Goal: Check status: Check status

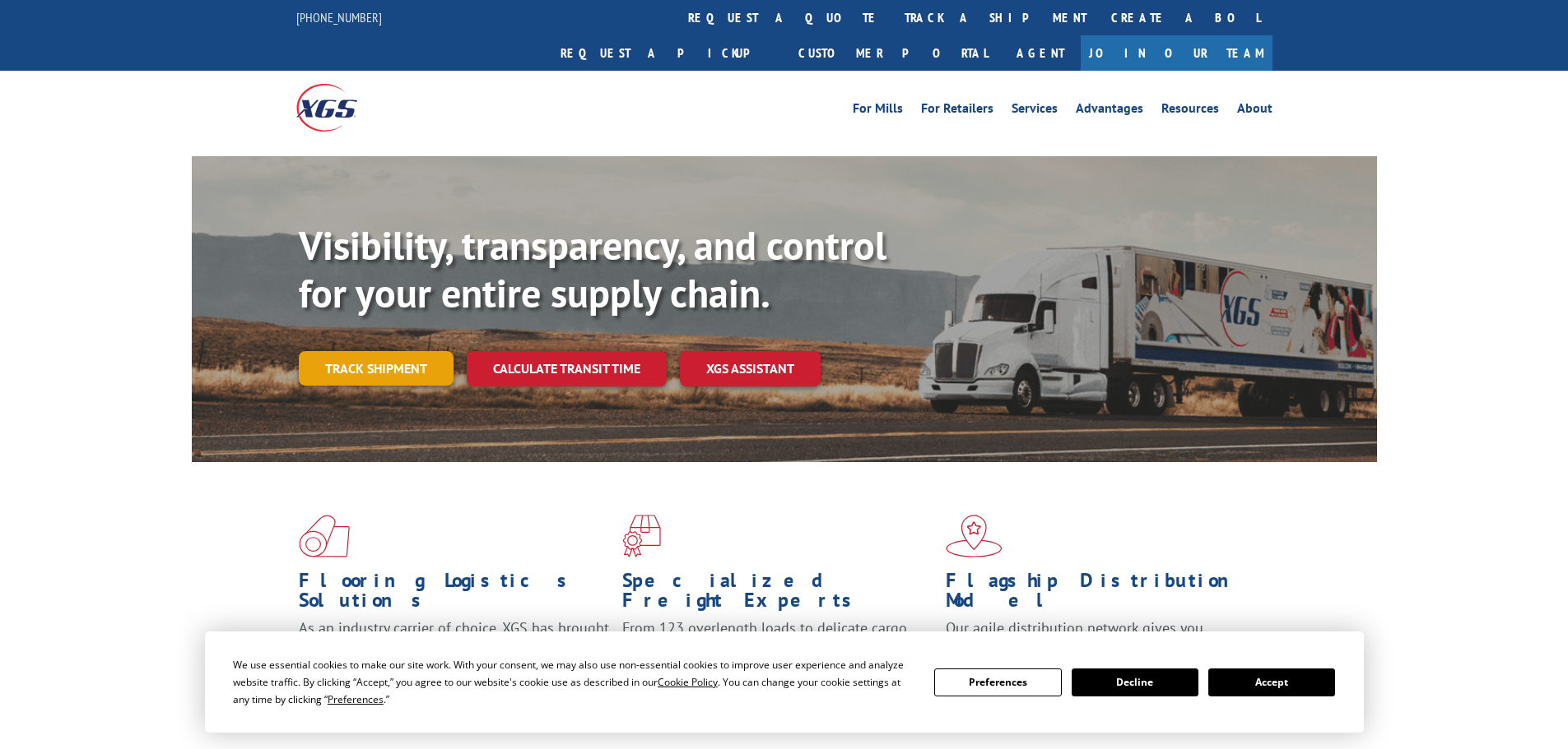
click at [384, 351] on link "Track shipment" at bounding box center [376, 368] width 155 height 35
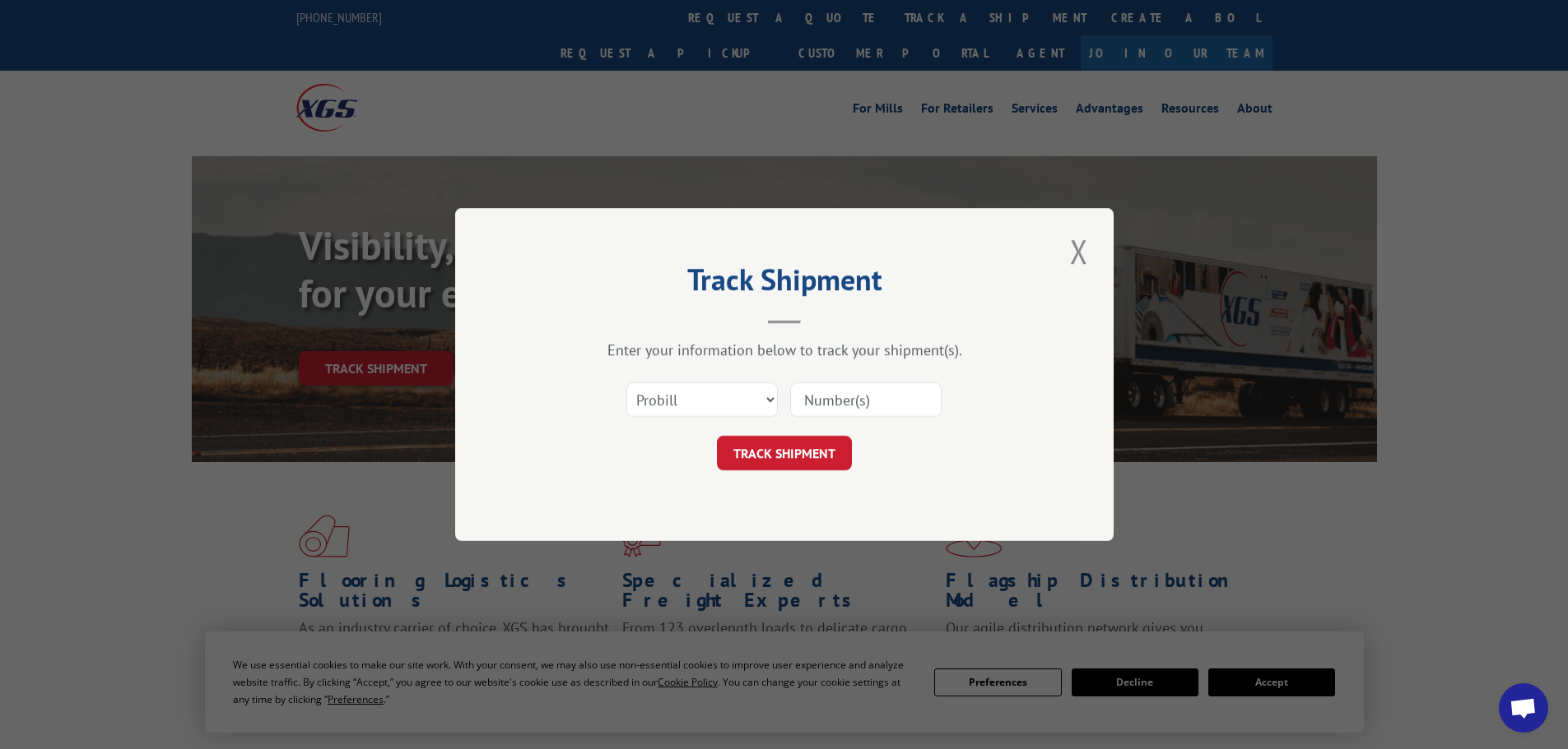
click at [841, 406] on input at bounding box center [866, 399] width 152 height 35
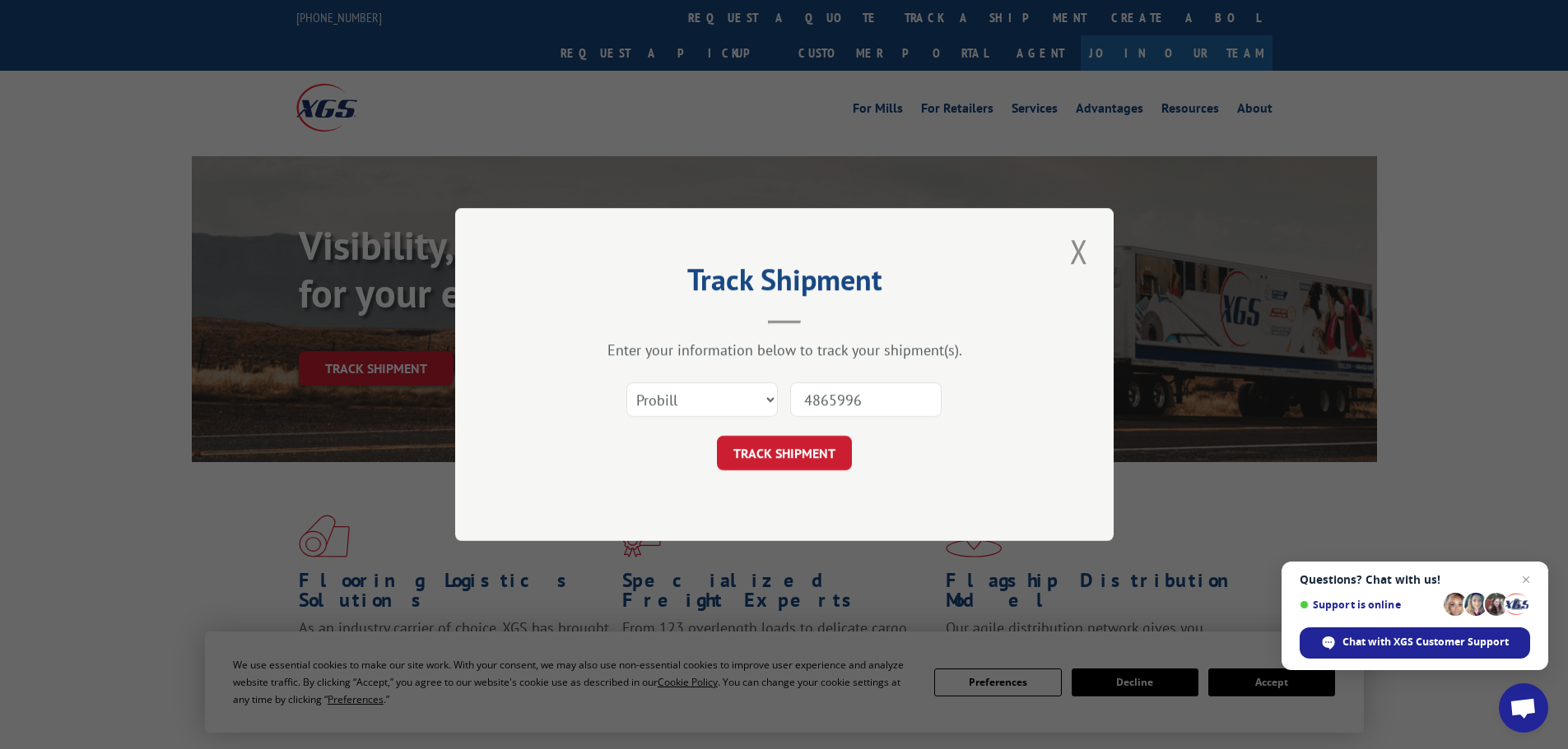
type input "4865996"
click at [777, 398] on select "Select category... Probill BOL PO" at bounding box center [702, 399] width 152 height 35
select select "po"
click at [627, 382] on select "Select category... Probill BOL PO" at bounding box center [702, 399] width 152 height 35
drag, startPoint x: 794, startPoint y: 447, endPoint x: 803, endPoint y: 454, distance: 11.4
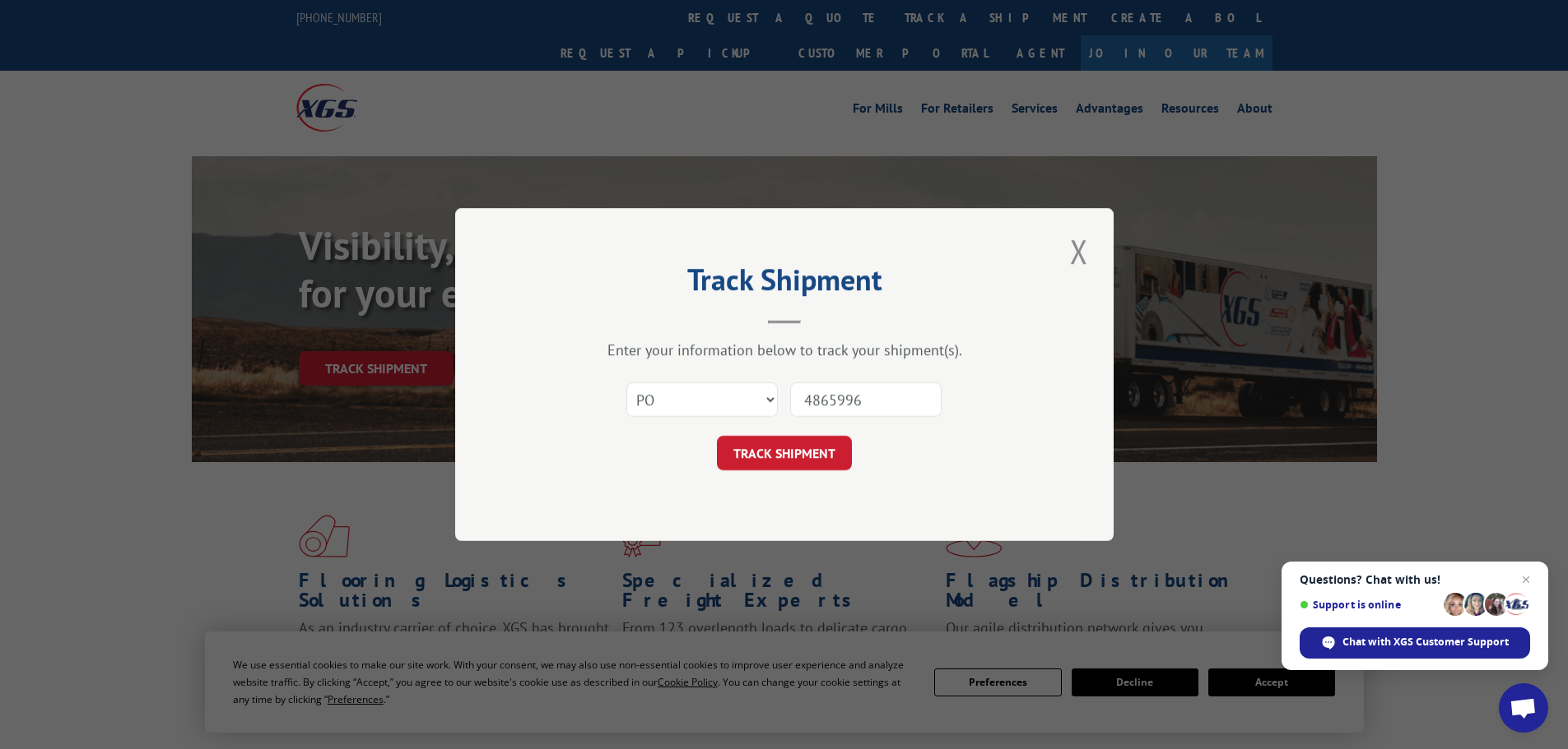
click at [796, 448] on button "TRACK SHIPMENT" at bounding box center [784, 453] width 135 height 35
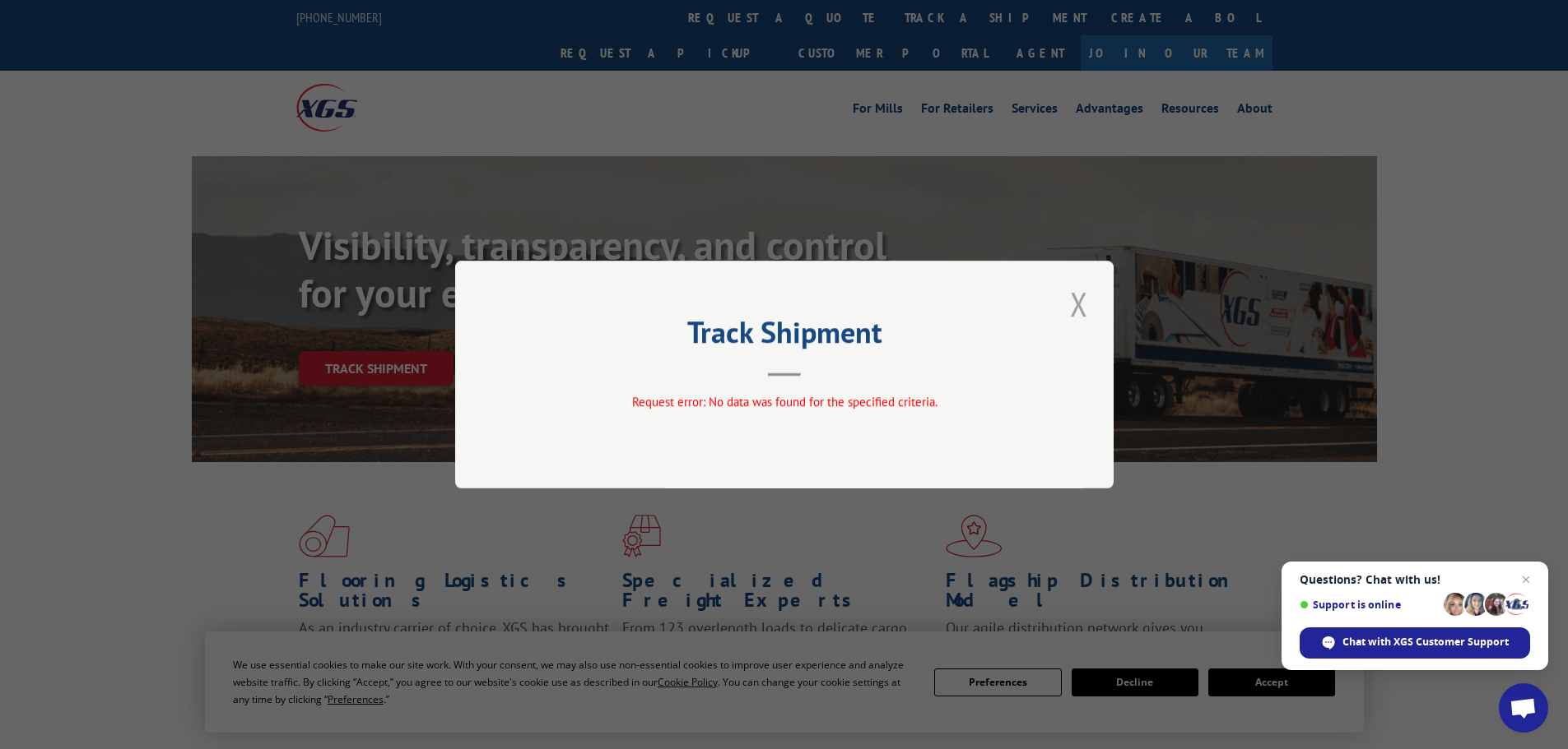
click at [1088, 310] on button "Close modal" at bounding box center [1079, 304] width 28 height 45
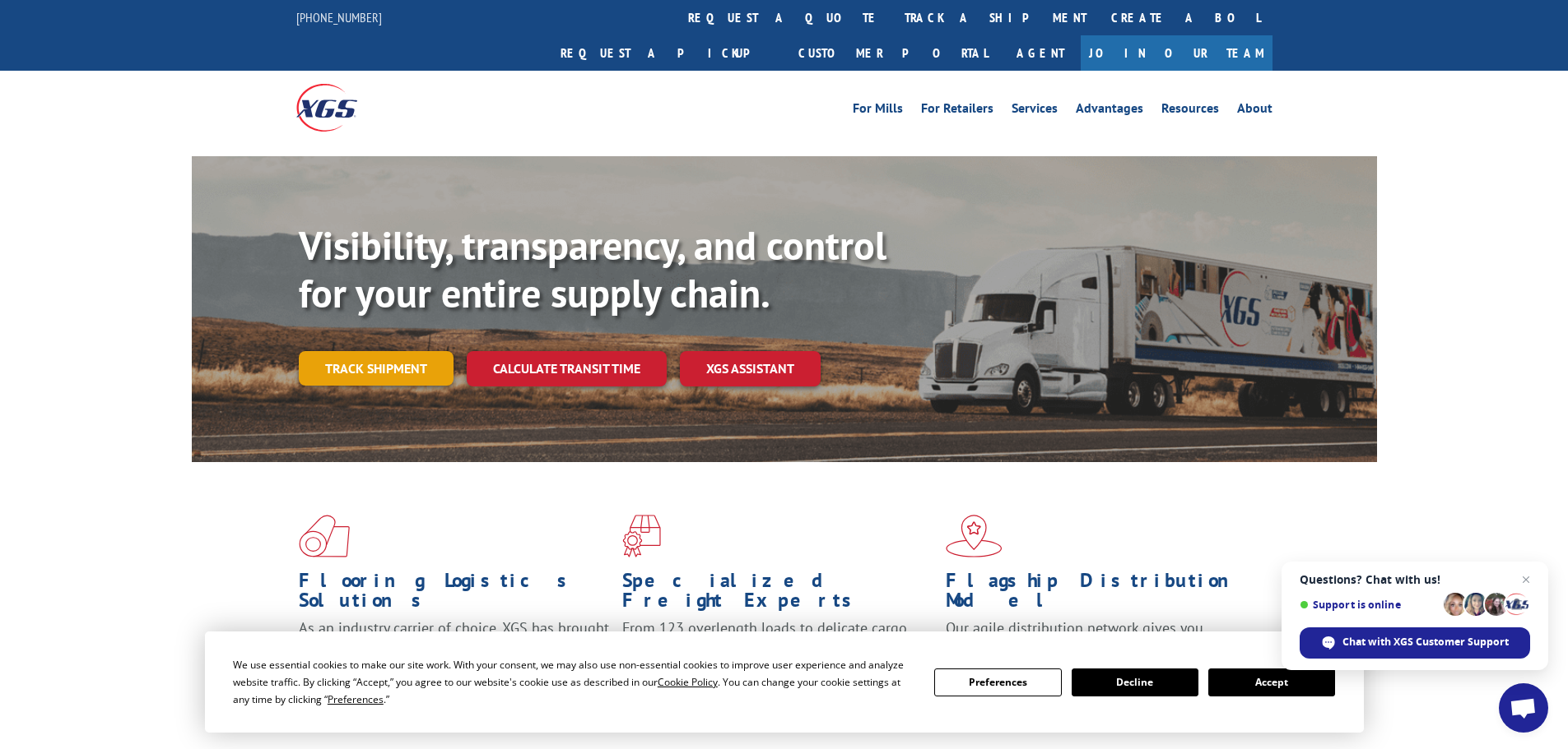
click at [397, 351] on link "Track shipment" at bounding box center [376, 368] width 155 height 35
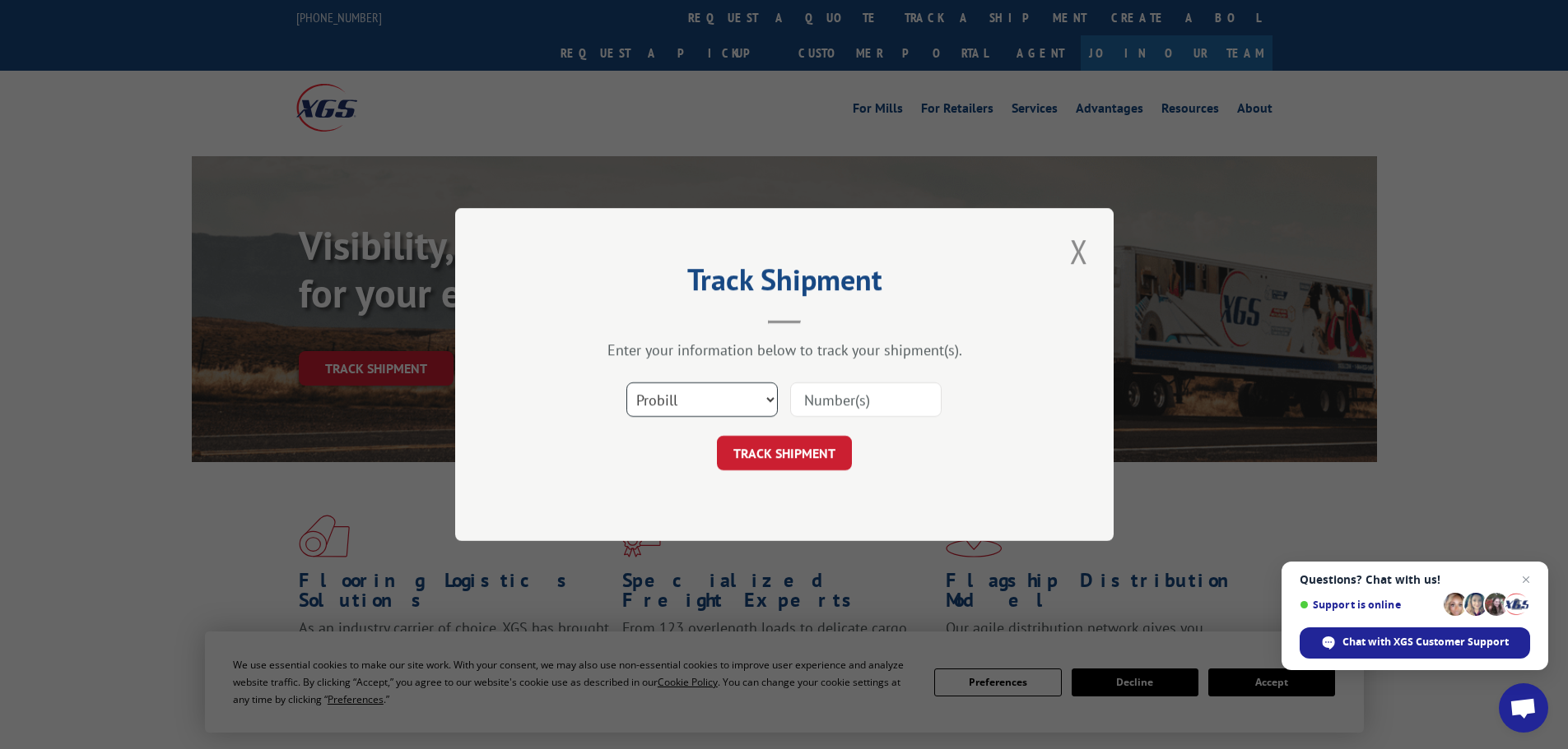
click at [674, 394] on select "Select category... Probill BOL PO" at bounding box center [702, 399] width 152 height 35
select select "bol"
click at [627, 382] on select "Select category... Probill BOL PO" at bounding box center [702, 399] width 152 height 35
click at [861, 404] on input at bounding box center [866, 399] width 152 height 35
paste input "4865996"
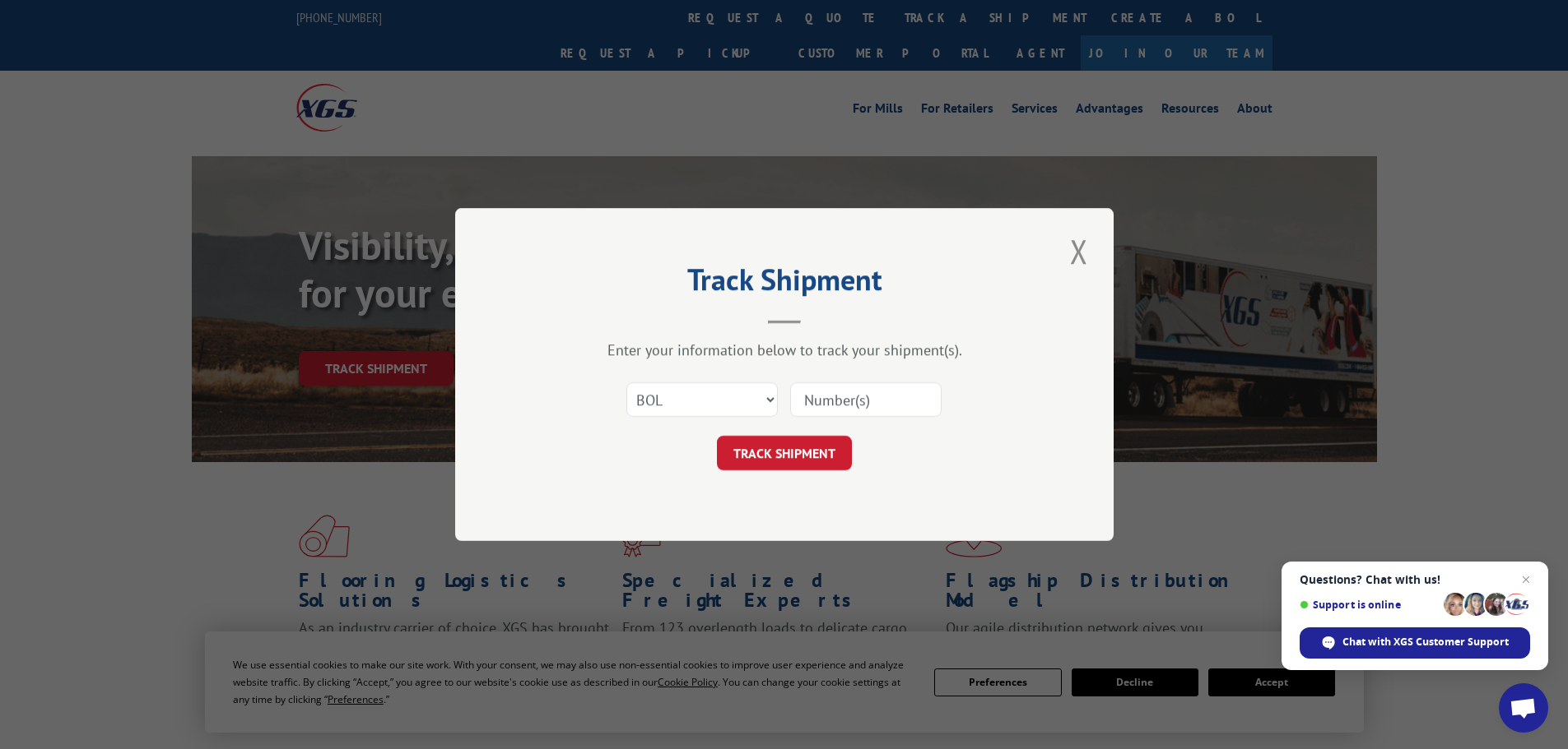
type input "4865996"
click button "TRACK SHIPMENT" at bounding box center [784, 453] width 135 height 35
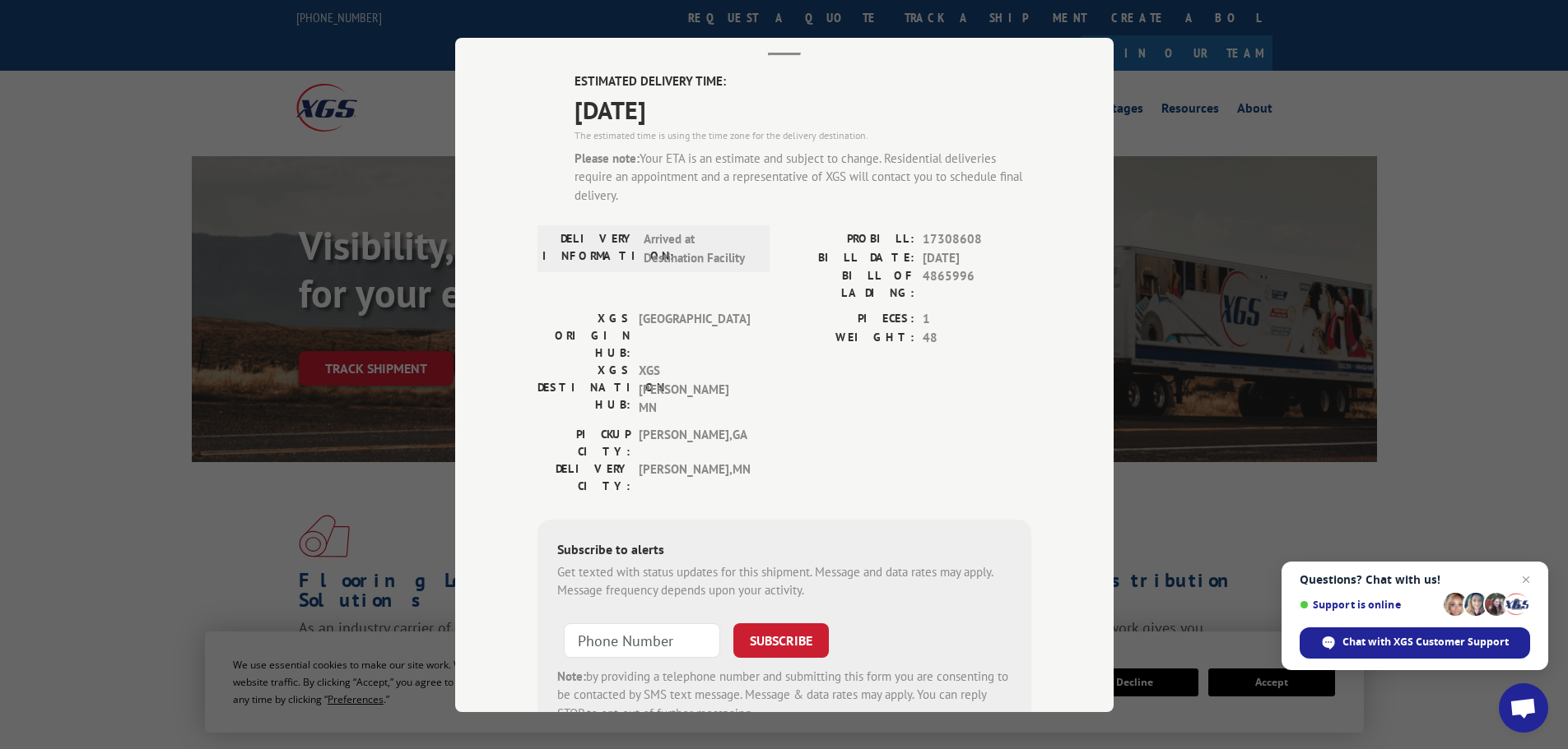
scroll to position [59, 0]
